Goal: Book appointment/travel/reservation

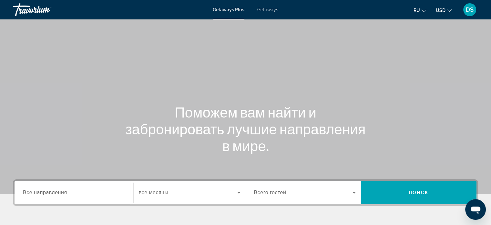
click at [451, 9] on icon "Change currency" at bounding box center [449, 10] width 5 height 5
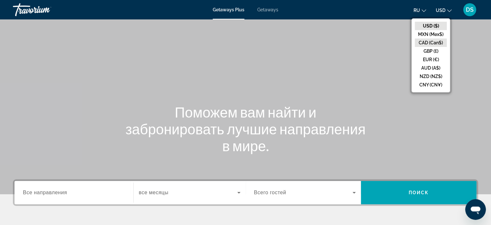
click at [431, 40] on button "CAD (Can$)" at bounding box center [431, 42] width 32 height 8
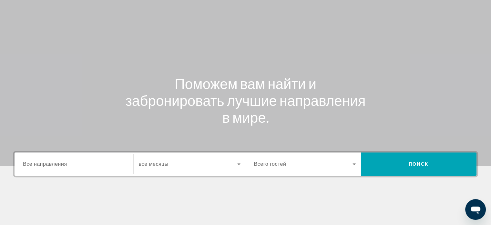
scroll to position [97, 0]
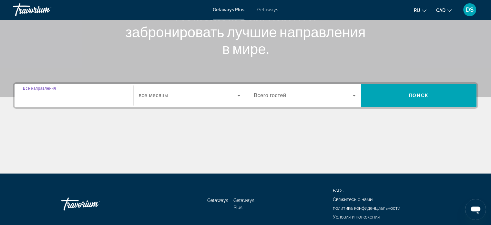
click at [68, 93] on input "Destination Все направления" at bounding box center [74, 96] width 102 height 8
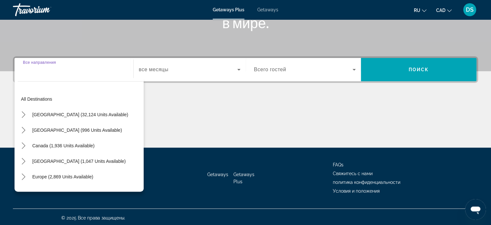
scroll to position [124, 0]
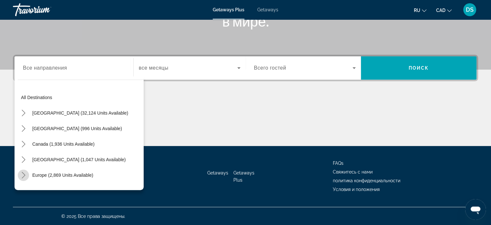
click at [23, 173] on icon "Toggle Europe (2,869 units available) submenu" at bounding box center [23, 175] width 6 height 6
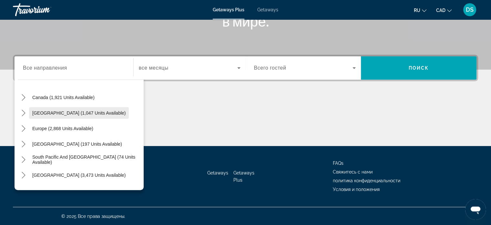
scroll to position [65, 0]
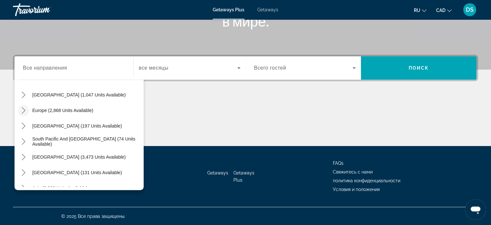
click at [25, 110] on icon "Toggle Europe (2,868 units available) submenu" at bounding box center [24, 110] width 4 height 6
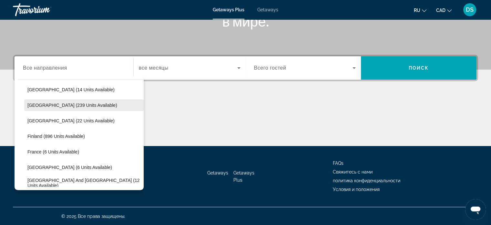
scroll to position [113, 0]
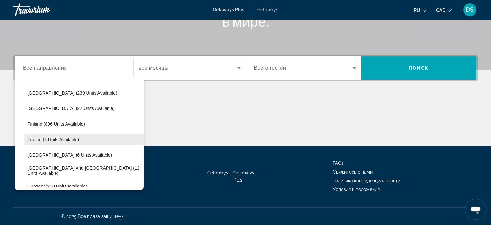
click at [36, 138] on span "France (6 units available)" at bounding box center [53, 139] width 52 height 5
type input "**********"
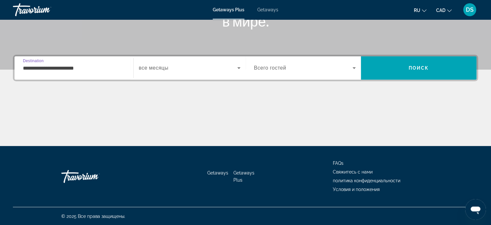
click at [239, 67] on icon "Search widget" at bounding box center [239, 68] width 8 height 8
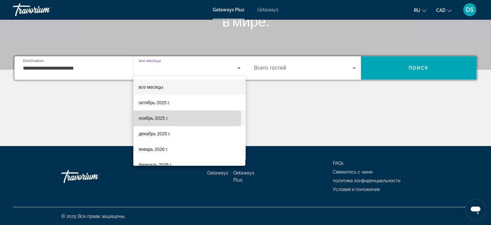
click at [178, 117] on mat-option "ноябрь 2025 г." at bounding box center [189, 118] width 112 height 16
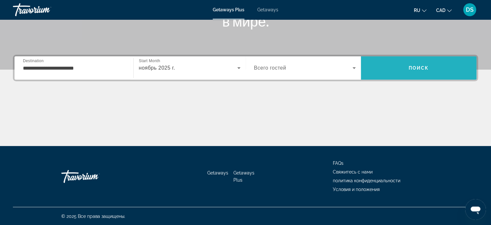
click at [399, 66] on span "Search" at bounding box center [419, 68] width 116 height 16
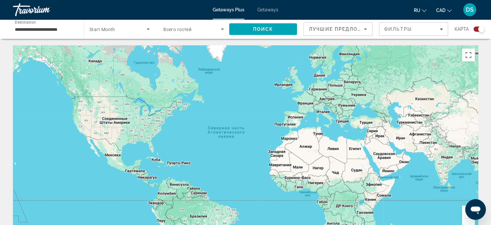
click at [105, 28] on span "Start Month" at bounding box center [102, 29] width 26 height 5
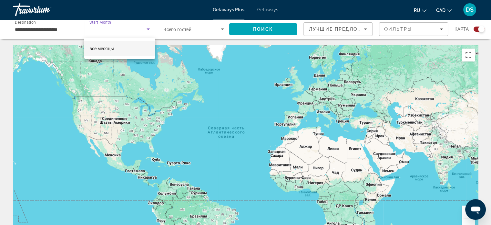
click at [148, 30] on div at bounding box center [245, 112] width 491 height 225
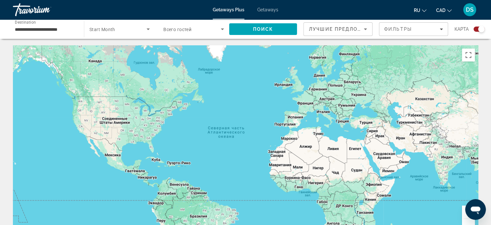
click at [149, 29] on icon "Search widget" at bounding box center [148, 29] width 3 height 2
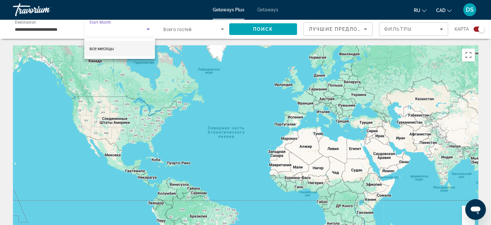
click at [267, 10] on div at bounding box center [245, 112] width 491 height 225
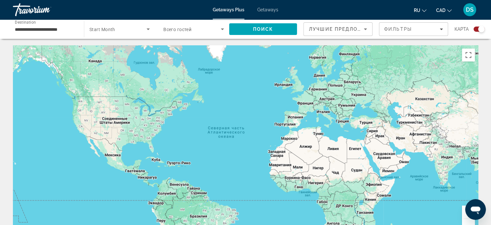
click at [271, 13] on div "Getaways Plus Getaways ru English Español Français Italiano Português русский C…" at bounding box center [245, 9] width 491 height 17
click at [272, 9] on span "Getaways" at bounding box center [267, 9] width 21 height 5
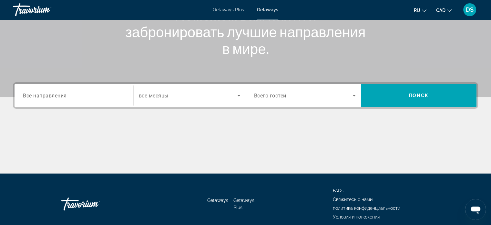
click at [66, 95] on span "Все направления" at bounding box center [45, 95] width 44 height 6
click at [66, 95] on input "Destination Все направления" at bounding box center [74, 96] width 102 height 8
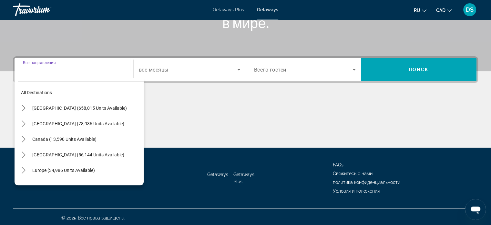
scroll to position [124, 0]
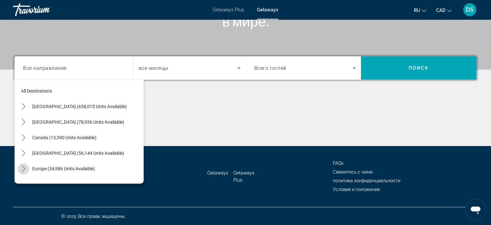
click at [25, 169] on icon "Toggle Europe (34,986 units available) submenu" at bounding box center [23, 168] width 6 height 6
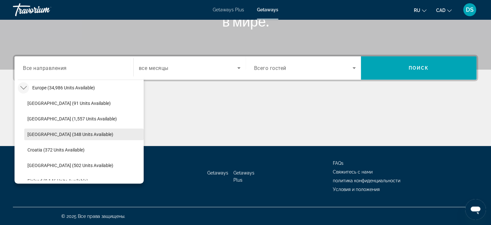
scroll to position [145, 0]
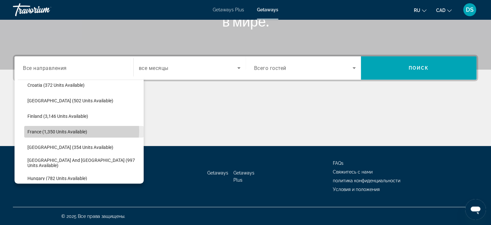
click at [68, 130] on span "France (1,350 units available)" at bounding box center [57, 131] width 60 height 5
type input "**********"
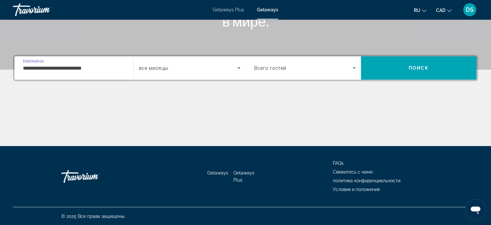
click at [239, 67] on icon "Search widget" at bounding box center [238, 68] width 3 height 2
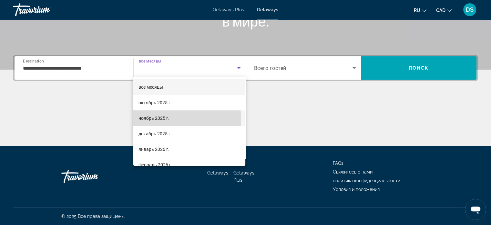
click at [165, 120] on span "ноябрь 2025 г." at bounding box center [154, 118] width 31 height 8
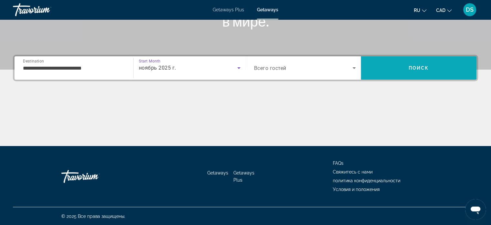
click at [403, 69] on span "Search" at bounding box center [419, 68] width 116 height 16
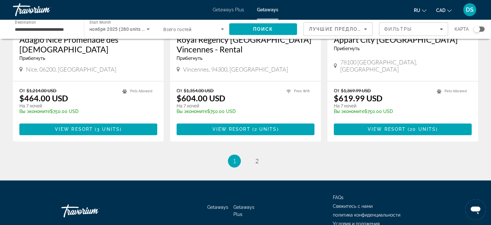
scroll to position [830, 0]
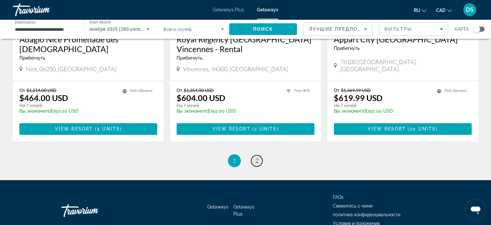
click at [256, 157] on span "2" at bounding box center [257, 160] width 3 height 7
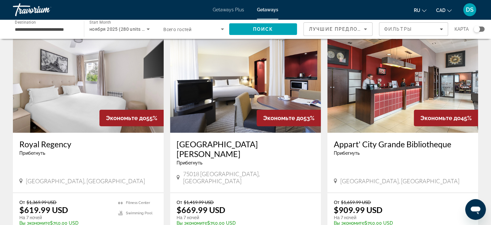
scroll to position [65, 0]
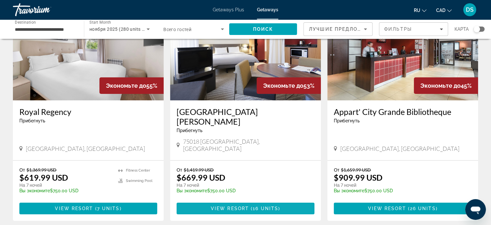
click at [242, 205] on span "View Resort" at bounding box center [230, 207] width 38 height 5
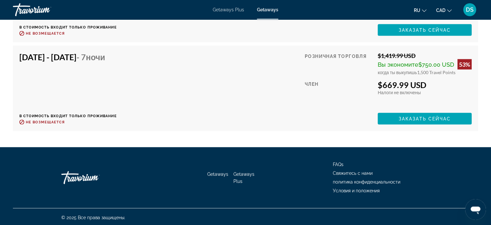
scroll to position [1367, 0]
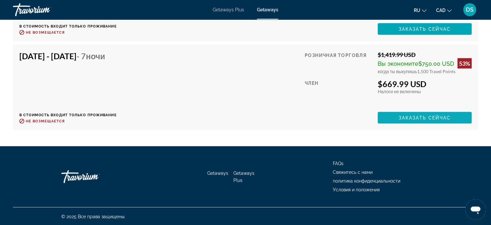
click at [431, 117] on span "Заказать сейчас" at bounding box center [425, 117] width 52 height 5
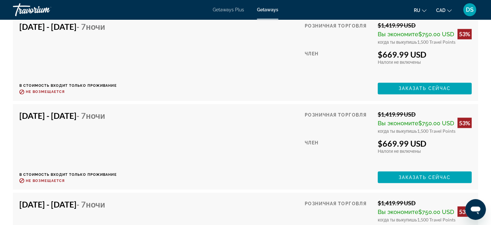
scroll to position [1034, 0]
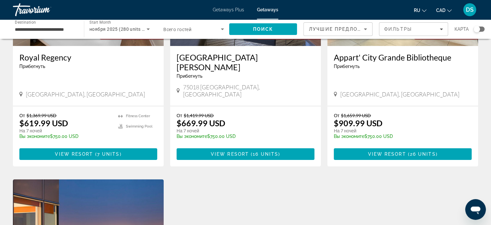
scroll to position [129, 0]
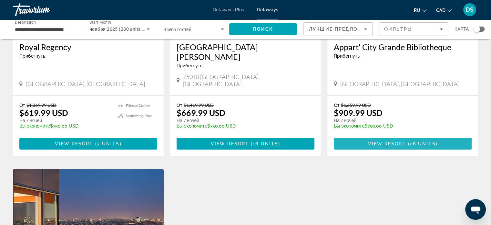
click at [398, 141] on span "View Resort" at bounding box center [387, 143] width 38 height 5
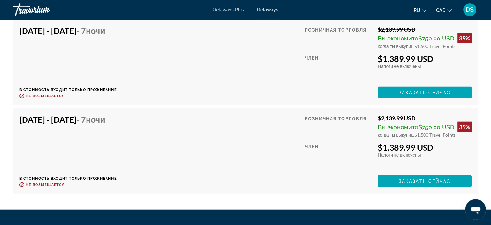
scroll to position [1551, 0]
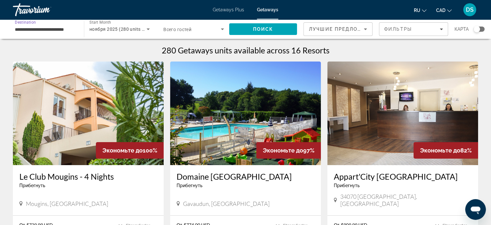
click at [30, 27] on input "**********" at bounding box center [45, 30] width 61 height 8
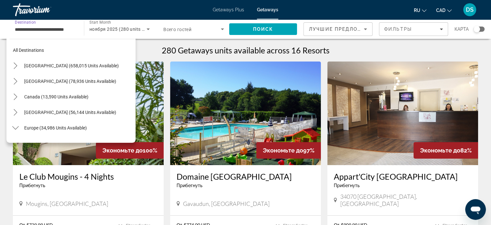
scroll to position [147, 0]
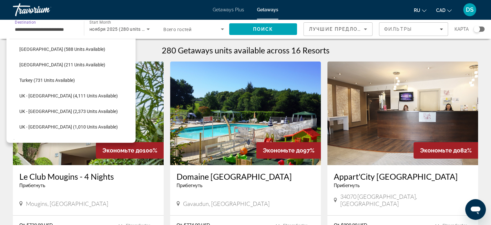
click at [25, 30] on input "**********" at bounding box center [45, 30] width 61 height 8
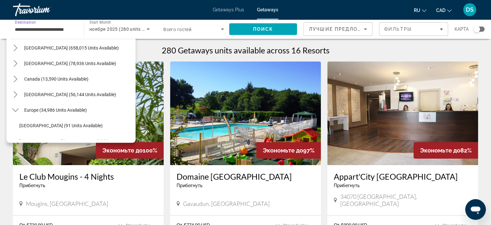
scroll to position [0, 0]
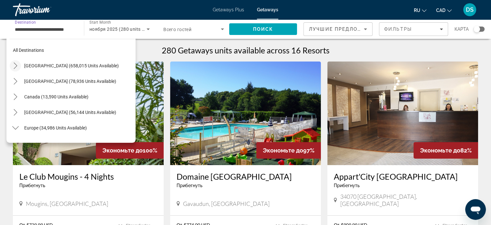
click at [16, 65] on icon "Toggle United States (658,015 units available) submenu" at bounding box center [15, 65] width 6 height 6
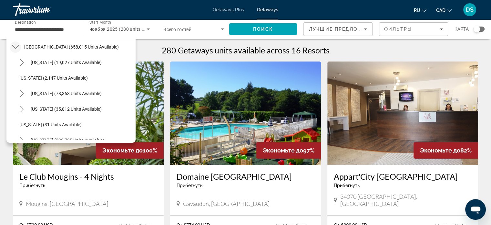
click at [16, 47] on icon "Toggle United States (658,015 units available) submenu" at bounding box center [15, 47] width 6 height 4
click at [16, 62] on icon "Toggle Mexico (78,936 units available) submenu" at bounding box center [16, 62] width 4 height 6
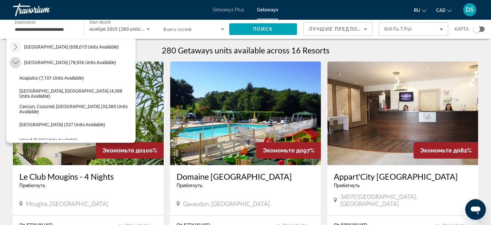
scroll to position [34, 0]
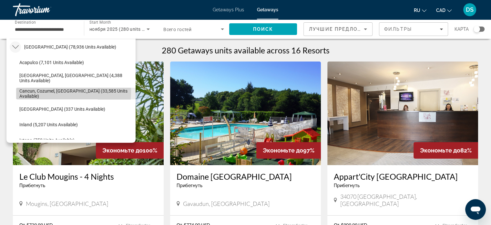
click at [32, 90] on span "Cancun, Cozumel, [GEOGRAPHIC_DATA] (33,585 units available)" at bounding box center [75, 93] width 113 height 10
type input "**********"
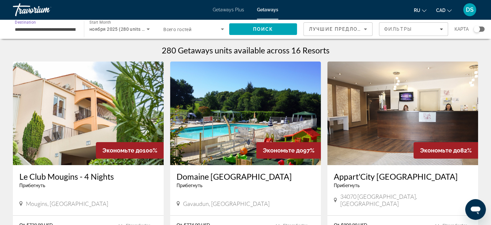
click at [148, 27] on icon "Search widget" at bounding box center [148, 29] width 8 height 8
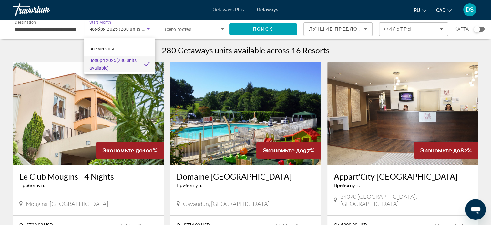
click at [149, 29] on div at bounding box center [245, 112] width 491 height 225
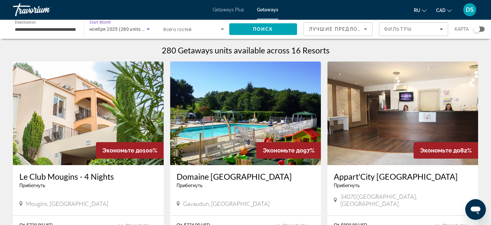
click at [148, 30] on icon "Search widget" at bounding box center [148, 29] width 8 height 8
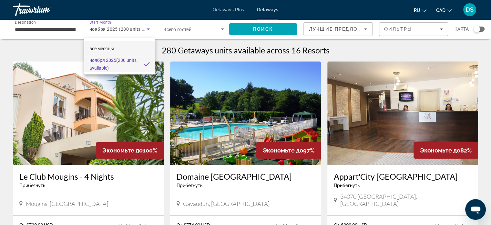
click at [106, 48] on span "все месяцы" at bounding box center [101, 48] width 25 height 5
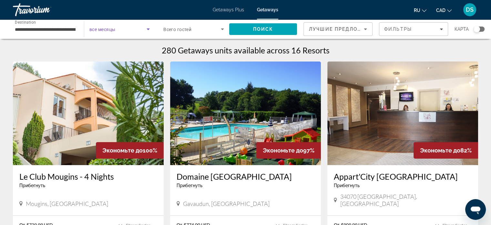
click at [148, 29] on icon "Search widget" at bounding box center [148, 29] width 3 height 2
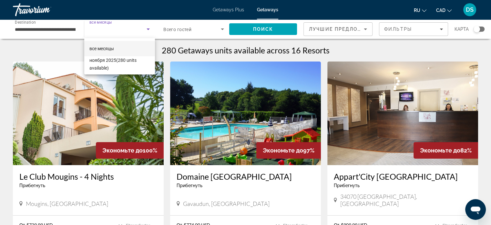
click at [273, 7] on div at bounding box center [245, 112] width 491 height 225
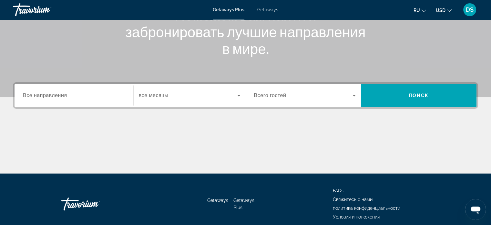
click at [43, 97] on span "Все направления" at bounding box center [45, 94] width 44 height 5
click at [43, 97] on input "Destination Все направления" at bounding box center [74, 96] width 102 height 8
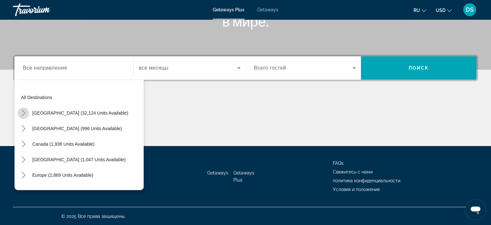
click at [25, 111] on icon "Toggle United States (32,124 units available) submenu" at bounding box center [23, 113] width 6 height 6
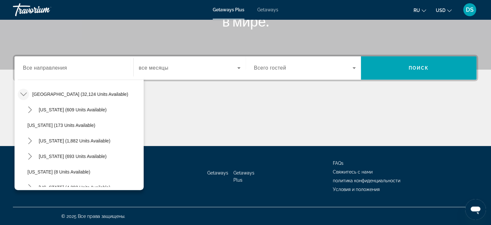
click at [274, 10] on span "Getaways" at bounding box center [267, 9] width 21 height 5
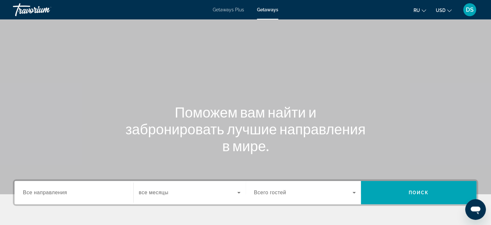
click at [47, 194] on span "Все направления" at bounding box center [45, 191] width 44 height 5
click at [47, 194] on input "Destination Все направления" at bounding box center [74, 193] width 102 height 8
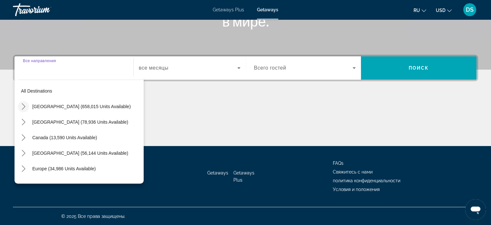
click at [24, 107] on icon "Toggle United States (658,015 units available) submenu" at bounding box center [23, 106] width 6 height 6
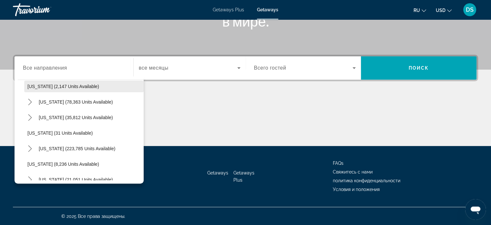
scroll to position [83, 0]
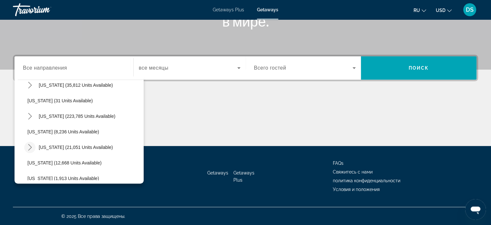
click at [31, 146] on icon "Toggle Hawaii (21,051 units available) submenu" at bounding box center [30, 147] width 6 height 6
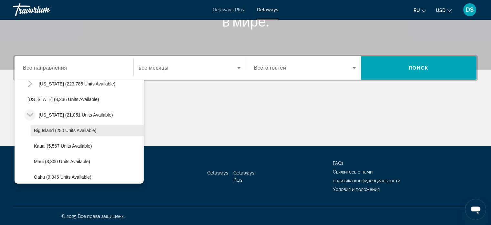
scroll to position [148, 0]
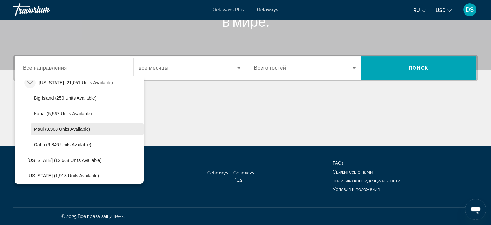
click at [49, 127] on span "Maui (3,300 units available)" at bounding box center [62, 128] width 56 height 5
type input "**********"
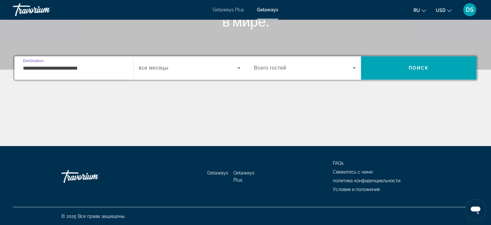
click at [238, 68] on icon "Search widget" at bounding box center [239, 68] width 8 height 8
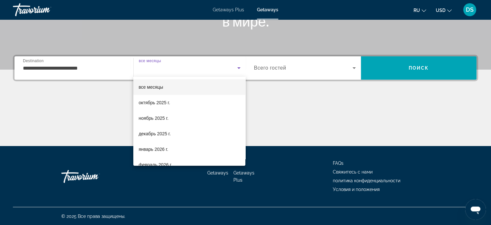
scroll to position [32, 0]
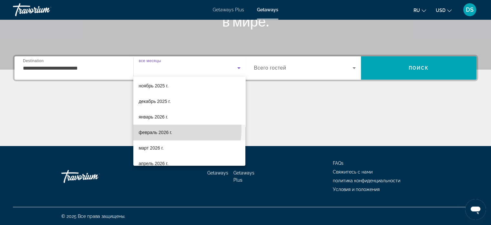
click at [167, 129] on span "февраль 2026 г." at bounding box center [156, 132] width 34 height 8
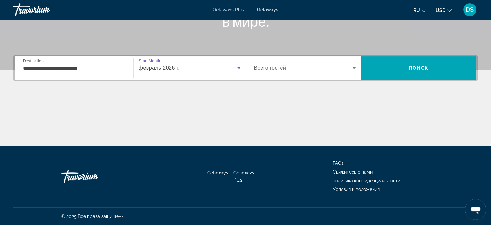
click at [169, 66] on span "февраль 2026 г." at bounding box center [159, 67] width 41 height 5
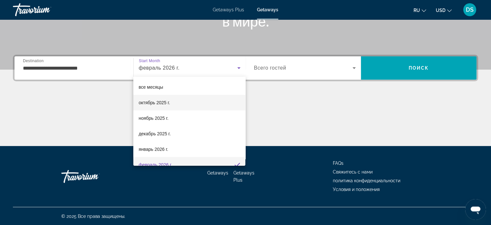
scroll to position [6, 0]
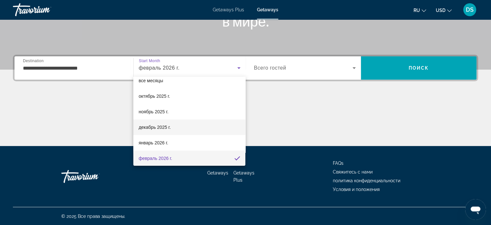
click at [158, 126] on span "декабрь 2025 г." at bounding box center [155, 127] width 32 height 8
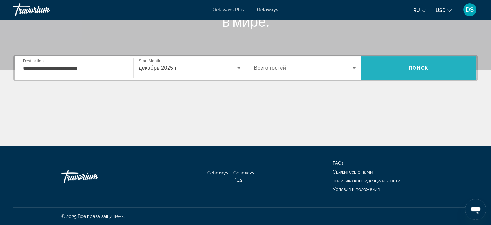
click at [422, 70] on span "Search" at bounding box center [419, 68] width 116 height 16
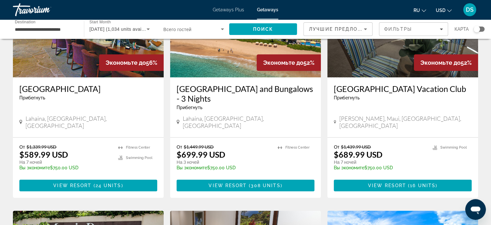
scroll to position [97, 0]
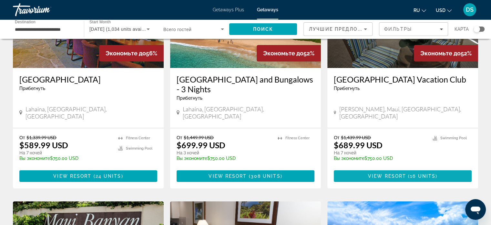
click at [414, 173] on span "16 units" at bounding box center [423, 175] width 26 height 5
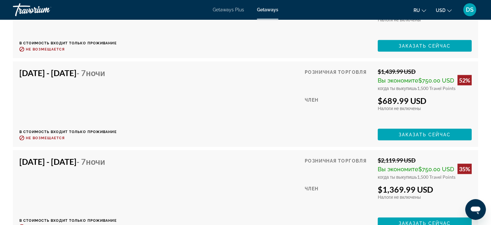
scroll to position [1353, 0]
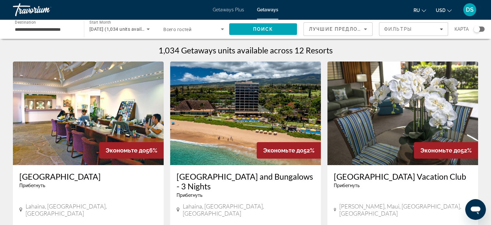
click at [28, 28] on input "**********" at bounding box center [45, 30] width 61 height 8
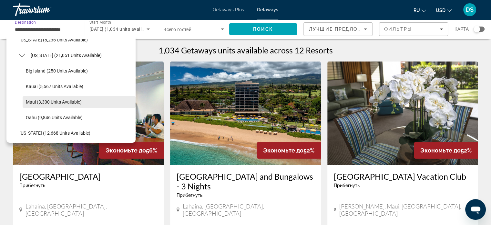
scroll to position [147, 0]
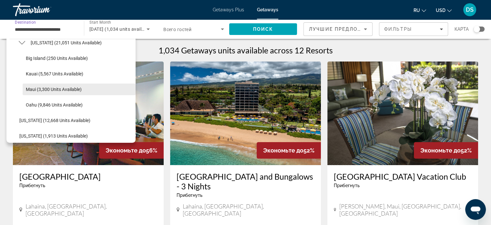
click at [45, 89] on span "Maui (3,300 units available)" at bounding box center [54, 89] width 56 height 5
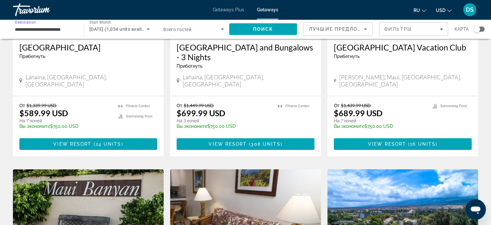
scroll to position [129, 0]
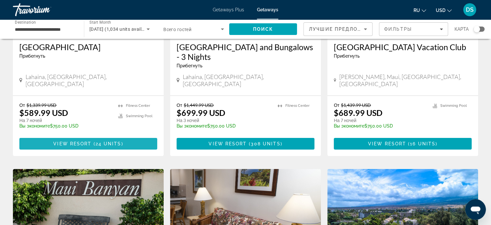
drag, startPoint x: 112, startPoint y: 137, endPoint x: 124, endPoint y: 140, distance: 11.6
click at [112, 141] on span "24 units" at bounding box center [109, 143] width 26 height 5
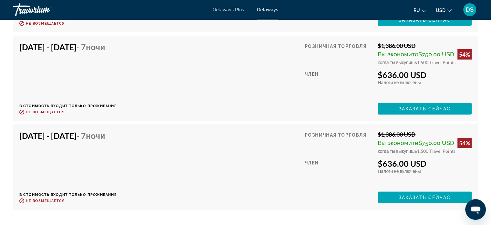
scroll to position [1809, 0]
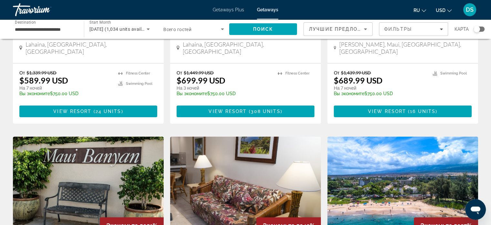
scroll to position [291, 0]
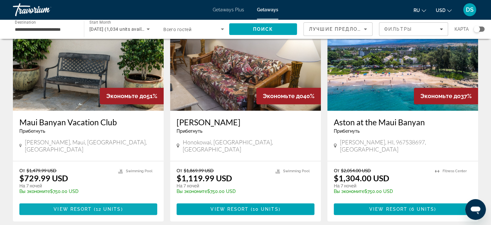
click at [102, 206] on span "12 units" at bounding box center [108, 208] width 25 height 5
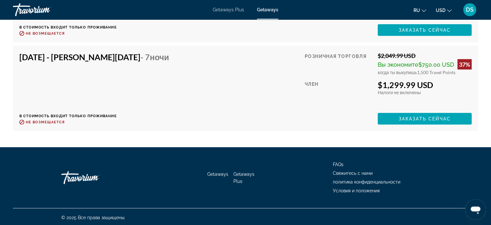
scroll to position [1351, 0]
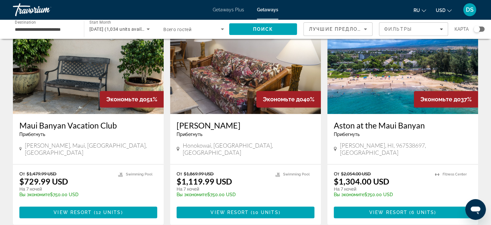
scroll to position [355, 0]
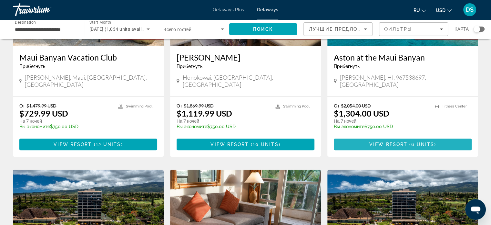
click at [413, 141] on span "6 units" at bounding box center [423, 143] width 23 height 5
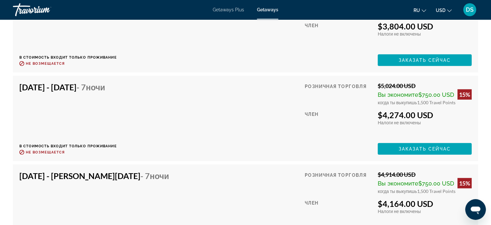
scroll to position [1712, 0]
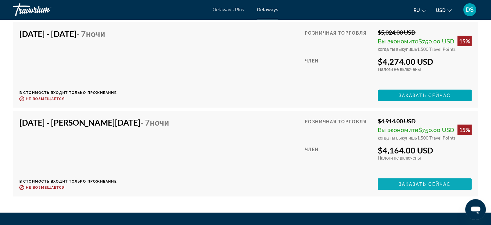
click at [423, 183] on span "Заказать сейчас" at bounding box center [425, 183] width 52 height 5
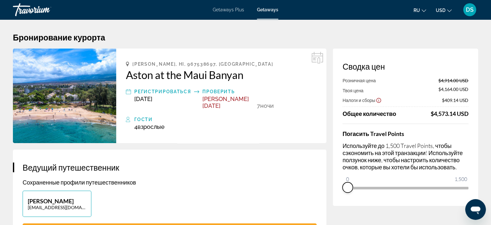
drag, startPoint x: 464, startPoint y: 196, endPoint x: 300, endPoint y: 200, distance: 163.8
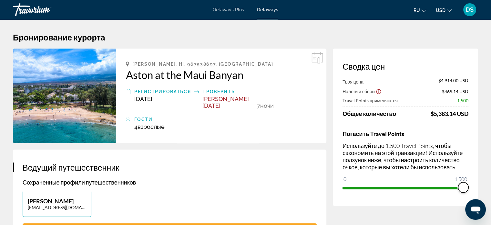
drag, startPoint x: 346, startPoint y: 177, endPoint x: 496, endPoint y: 177, distance: 149.6
click at [491, 177] on html "Перейти к основному содержанию Getaways Plus Getaways ru English Español França…" at bounding box center [245, 112] width 491 height 225
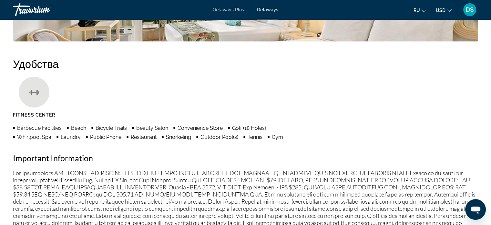
scroll to position [517, 0]
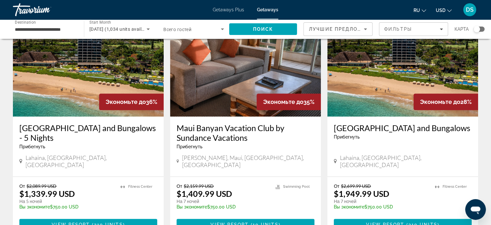
scroll to position [549, 0]
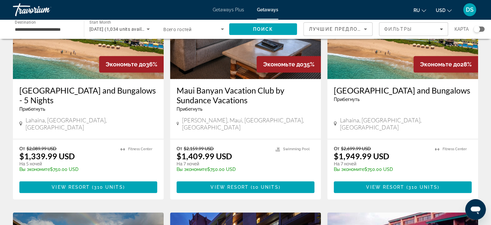
click at [413, 184] on span "310 units" at bounding box center [423, 186] width 29 height 5
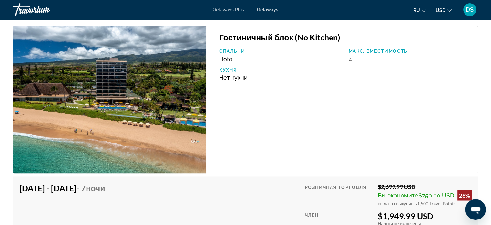
scroll to position [1131, 0]
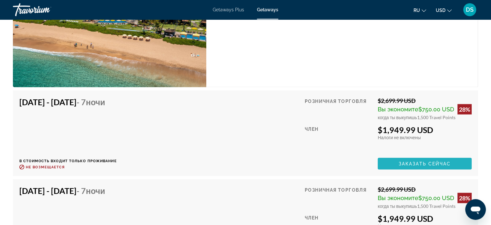
click at [434, 161] on span "Заказать сейчас" at bounding box center [425, 163] width 52 height 5
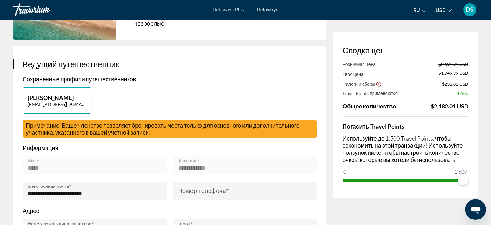
scroll to position [97, 0]
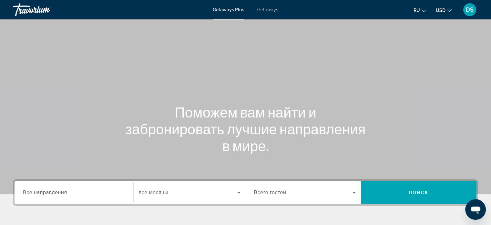
click at [268, 7] on span "Getaways" at bounding box center [267, 9] width 21 height 5
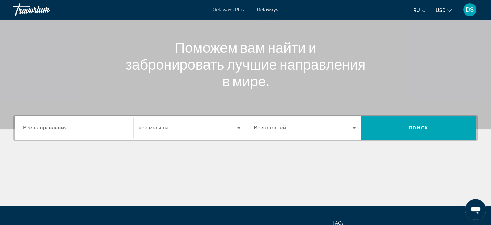
click at [53, 128] on span "Все направления" at bounding box center [45, 127] width 44 height 5
click at [53, 128] on input "Destination Все направления" at bounding box center [74, 128] width 102 height 8
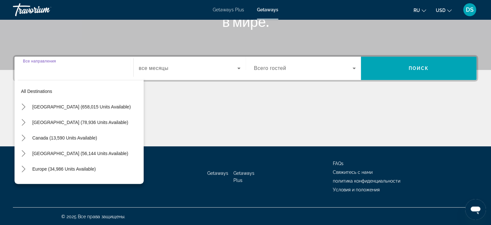
scroll to position [124, 0]
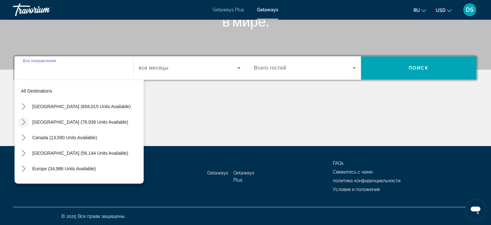
click at [24, 121] on icon "Toggle Mexico (78,936 units available) submenu" at bounding box center [24, 122] width 4 height 6
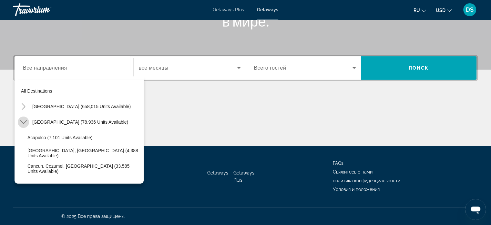
scroll to position [34, 0]
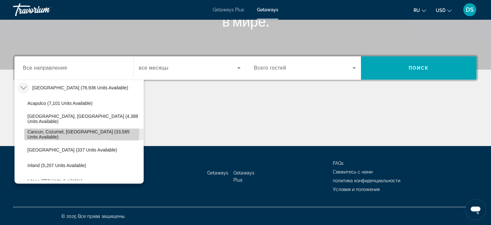
click at [41, 130] on span "Cancun, Cozumel, [GEOGRAPHIC_DATA] (33,585 units available)" at bounding box center [83, 134] width 113 height 10
type input "**********"
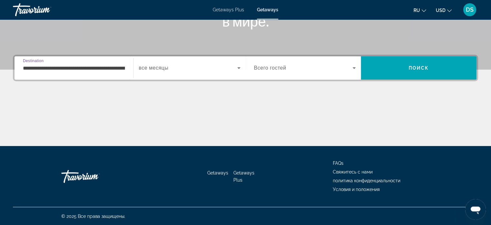
click at [239, 67] on icon "Search widget" at bounding box center [238, 68] width 3 height 2
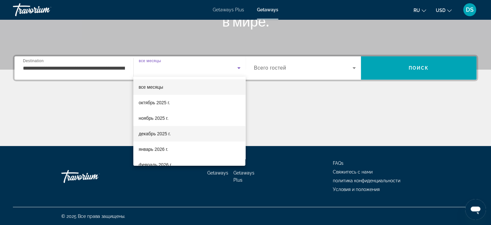
click at [162, 131] on span "декабрь 2025 г." at bounding box center [155, 134] width 32 height 8
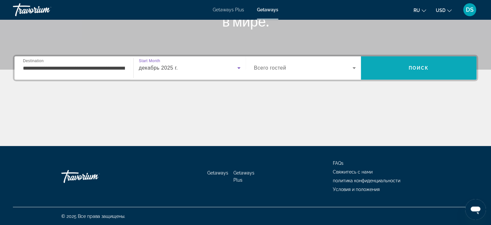
click at [398, 67] on span "Search" at bounding box center [419, 68] width 116 height 16
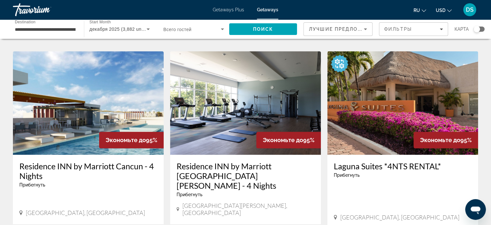
scroll to position [646, 0]
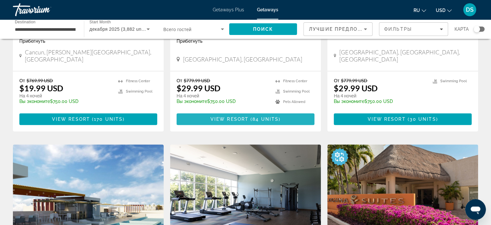
click at [243, 116] on span "View Resort" at bounding box center [230, 118] width 38 height 5
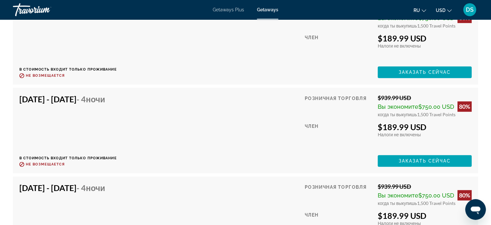
scroll to position [2898, 0]
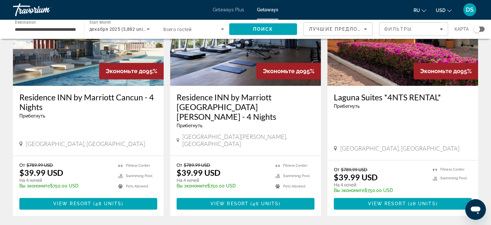
scroll to position [859, 0]
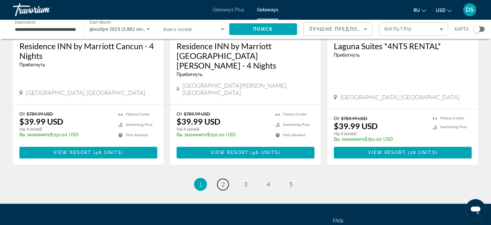
click at [226, 178] on link "page 2" at bounding box center [222, 183] width 11 height 11
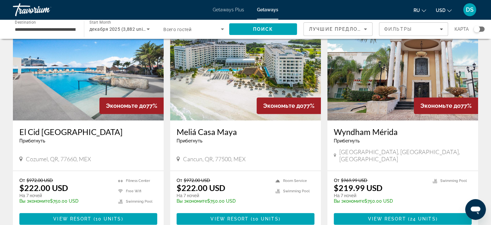
scroll to position [355, 0]
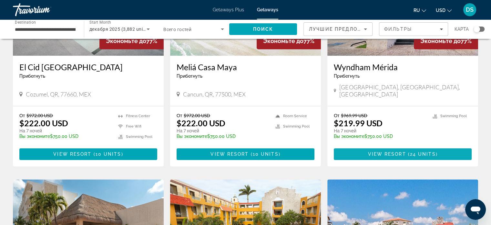
click at [385, 151] on span "View Resort" at bounding box center [387, 153] width 38 height 5
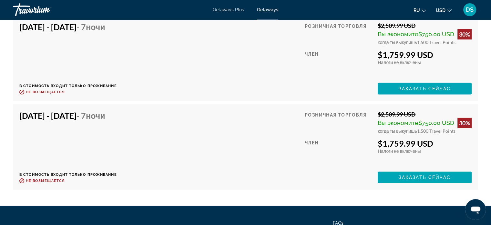
scroll to position [1992, 0]
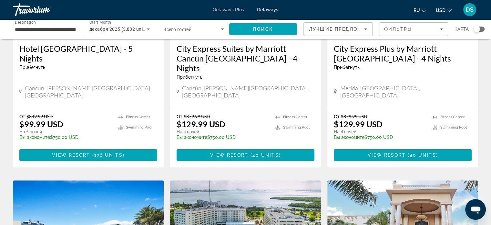
scroll to position [129, 0]
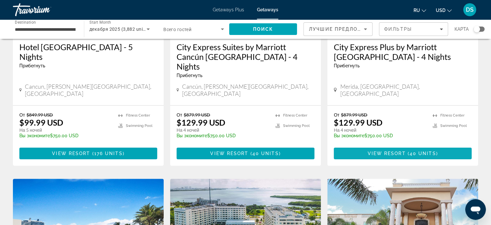
click at [404, 151] on span "View Resort" at bounding box center [387, 153] width 38 height 5
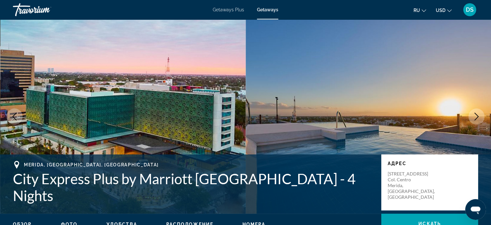
click at [478, 116] on icon "Next image" at bounding box center [477, 116] width 4 height 8
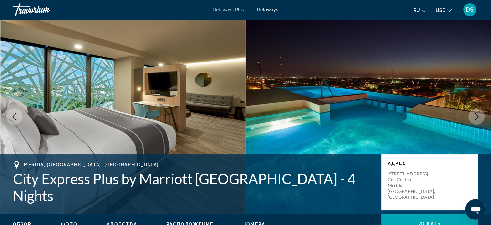
click at [479, 116] on icon "Next image" at bounding box center [477, 116] width 8 height 8
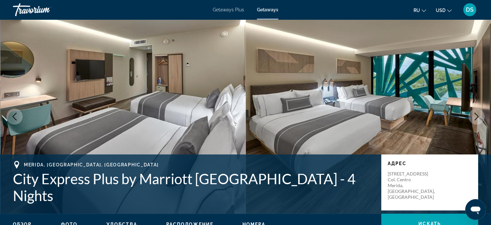
click at [479, 116] on icon "Next image" at bounding box center [477, 116] width 8 height 8
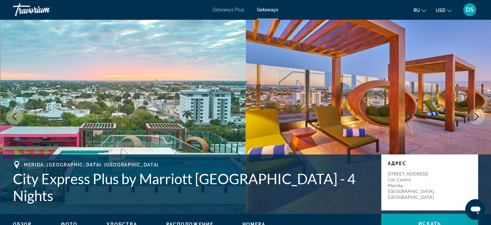
click at [479, 116] on icon "Next image" at bounding box center [477, 116] width 8 height 8
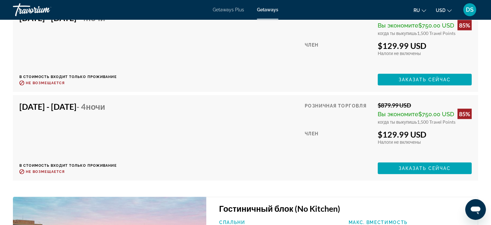
scroll to position [1518, 0]
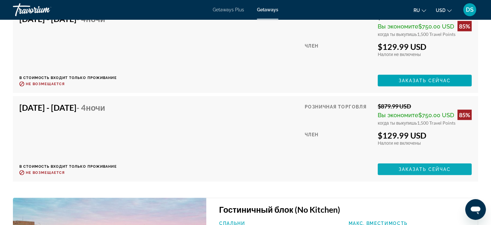
click at [403, 166] on span "Заказать сейчас" at bounding box center [425, 168] width 52 height 5
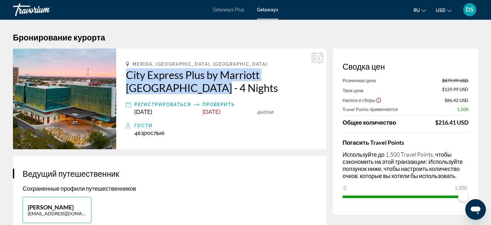
drag, startPoint x: 124, startPoint y: 71, endPoint x: 162, endPoint y: 88, distance: 40.9
click at [162, 88] on div "[GEOGRAPHIC_DATA], [GEOGRAPHIC_DATA], Mexico City Express Plus by Marriott [GEO…" at bounding box center [221, 98] width 210 height 100
copy h2 "City Express Plus by Marriott [GEOGRAPHIC_DATA] - 4 Nights"
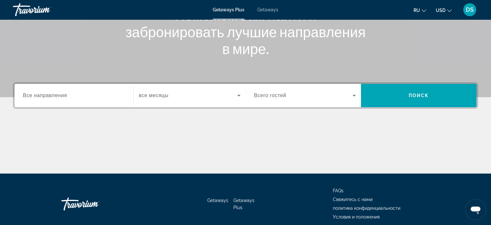
click at [36, 97] on span "Все направления" at bounding box center [45, 94] width 44 height 5
click at [36, 97] on input "Destination Все направления" at bounding box center [74, 96] width 102 height 8
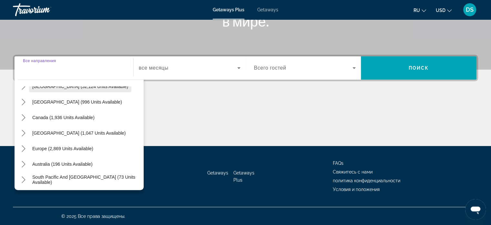
scroll to position [65, 0]
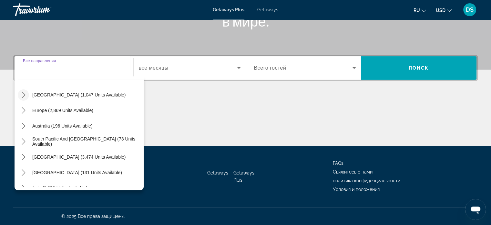
click at [25, 94] on icon "Toggle Caribbean & Atlantic Islands (1,047 units available) submenu" at bounding box center [23, 94] width 6 height 6
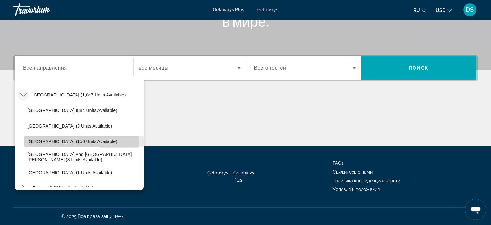
click at [37, 141] on span "Dominican Republic (156 units available)" at bounding box center [72, 141] width 90 height 5
type input "**********"
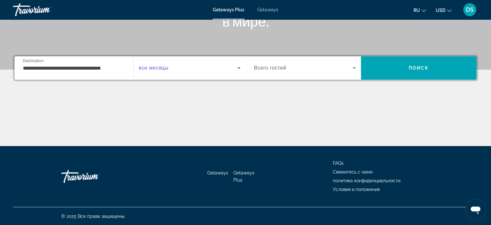
click at [238, 68] on icon "Search widget" at bounding box center [239, 68] width 8 height 8
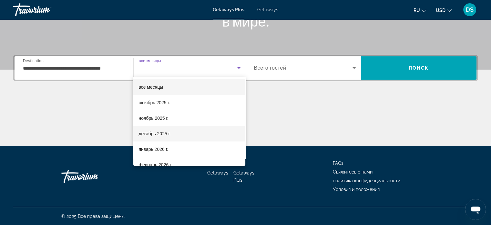
click at [172, 131] on mat-option "декабрь 2025 г." at bounding box center [189, 134] width 112 height 16
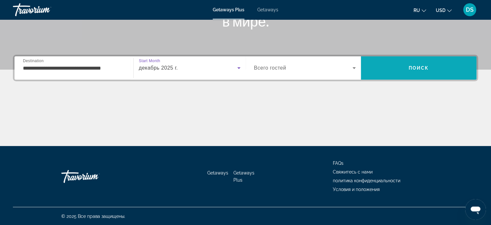
click at [434, 68] on span "Search" at bounding box center [419, 68] width 116 height 16
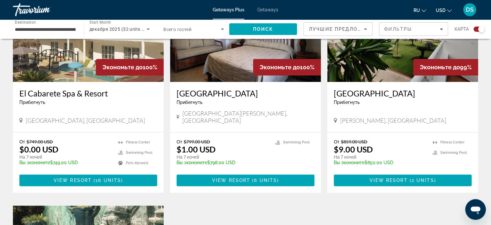
scroll to position [290, 0]
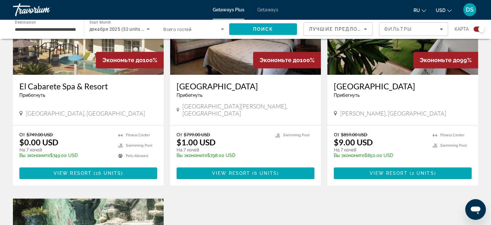
click at [62, 170] on span "View Resort" at bounding box center [73, 172] width 38 height 5
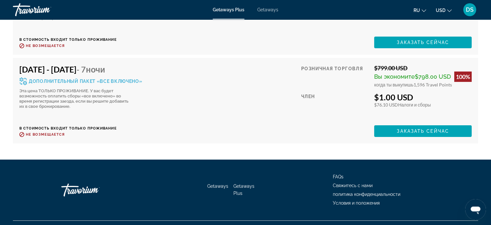
scroll to position [2197, 0]
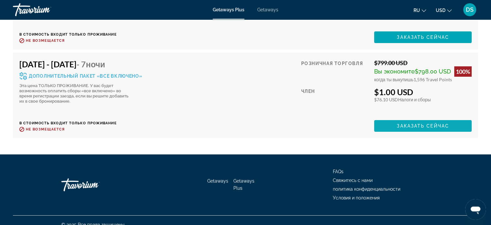
click at [429, 123] on span "Заказать сейчас" at bounding box center [423, 125] width 52 height 5
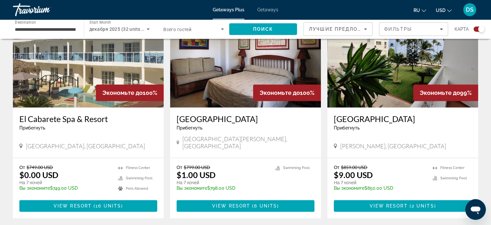
scroll to position [258, 0]
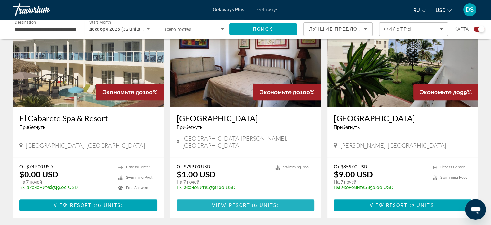
click at [246, 202] on span "View Resort" at bounding box center [231, 204] width 38 height 5
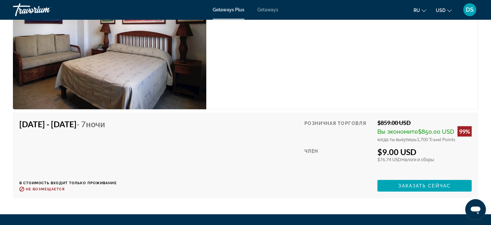
scroll to position [1825, 0]
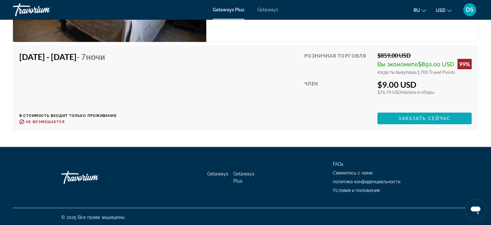
click at [413, 116] on span "Заказать сейчас" at bounding box center [425, 118] width 52 height 5
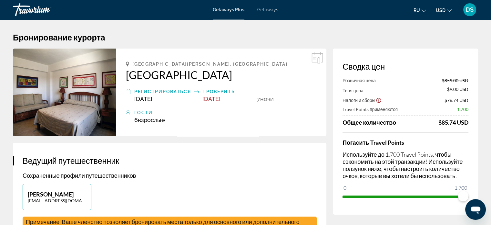
drag, startPoint x: 121, startPoint y: 73, endPoint x: 241, endPoint y: 77, distance: 120.2
click at [241, 77] on div "Santo Domingo, Dominican Republic Acuarium Suite Resort Регистрироваться Dec 29…" at bounding box center [221, 92] width 210 height 88
copy h2 "Acuarium Suite Resort"
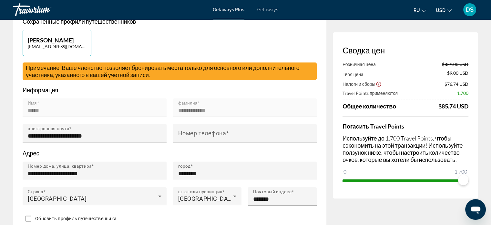
scroll to position [162, 0]
